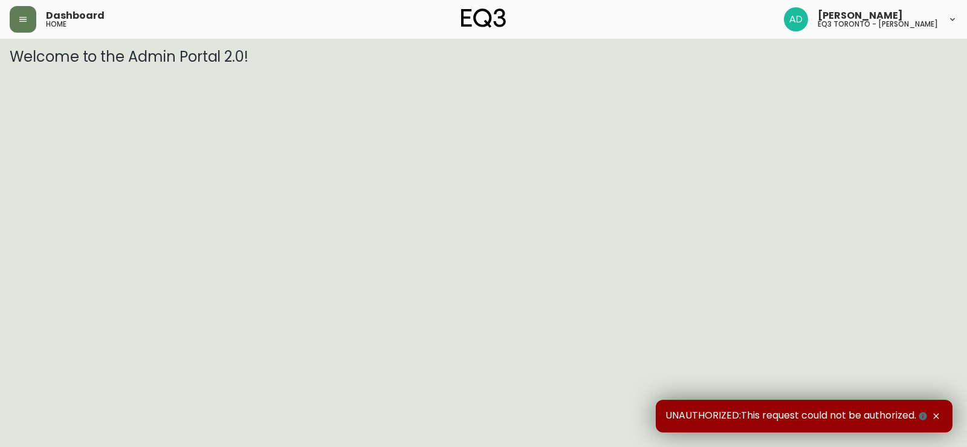
drag, startPoint x: 308, startPoint y: 85, endPoint x: 326, endPoint y: 33, distance: 54.9
click at [308, 65] on html "Dashboard home [PERSON_NAME] eq3 toronto - [PERSON_NAME] Welcome to the Admin P…" at bounding box center [483, 32] width 967 height 65
